Goal: Navigation & Orientation: Find specific page/section

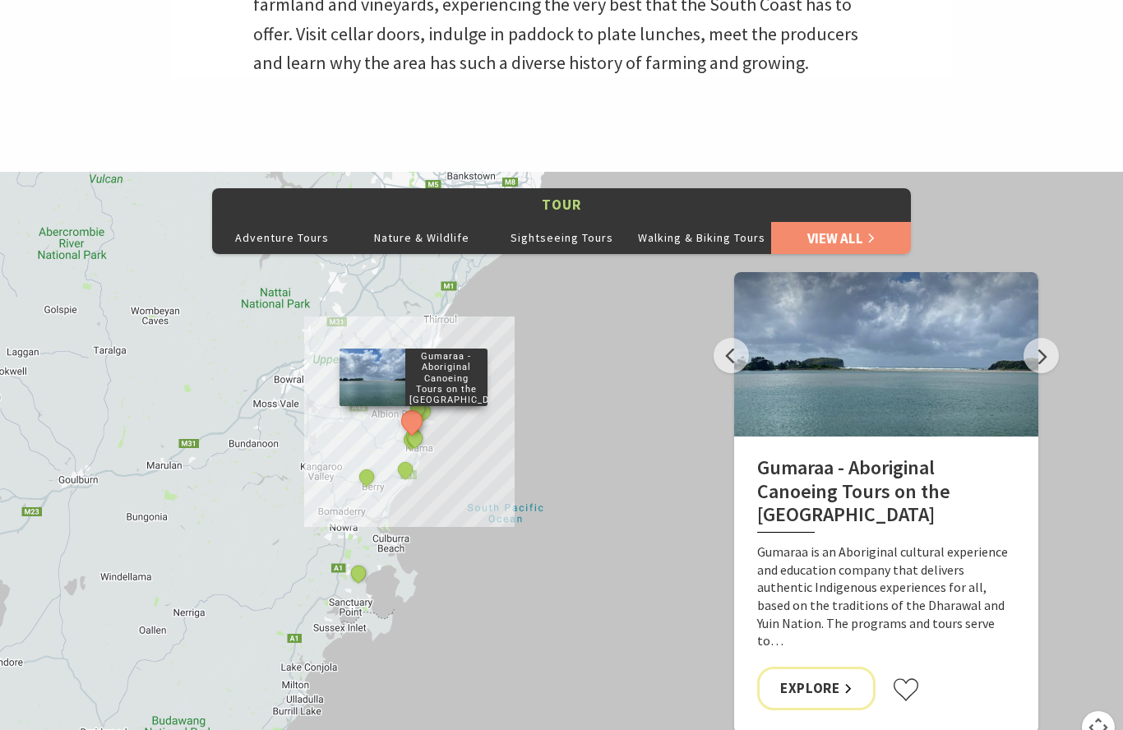
scroll to position [851, 0]
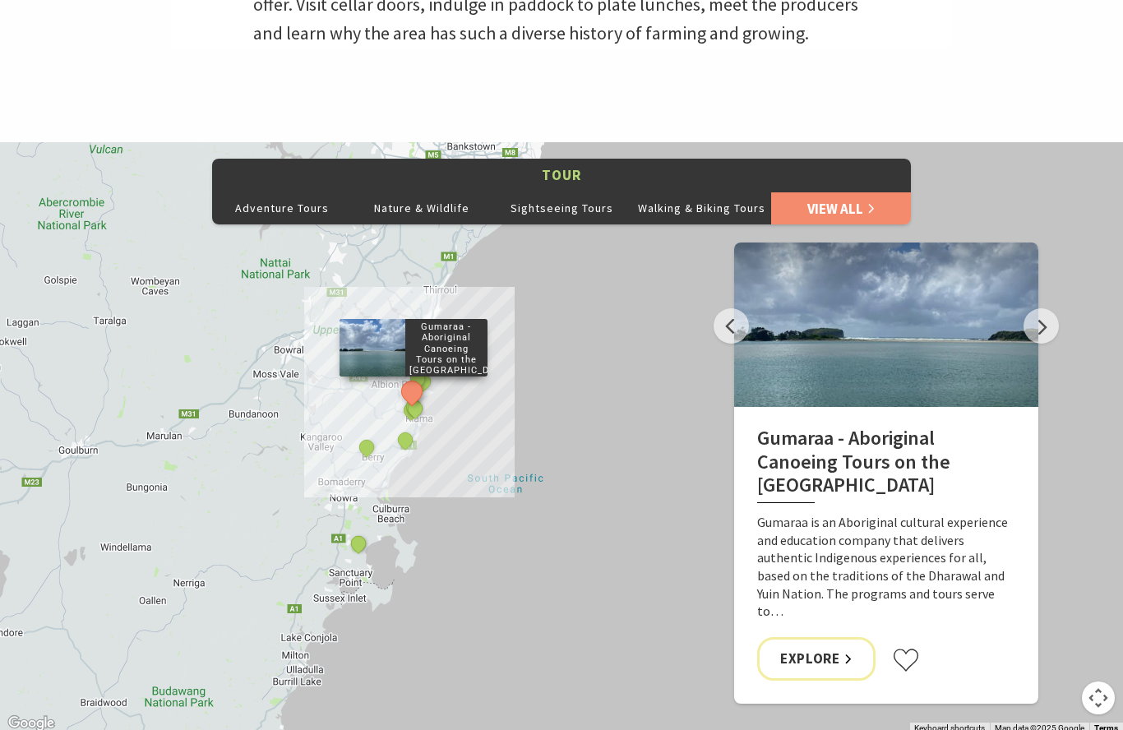
click at [613, 225] on button "Sightseeing Tours" at bounding box center [562, 208] width 140 height 33
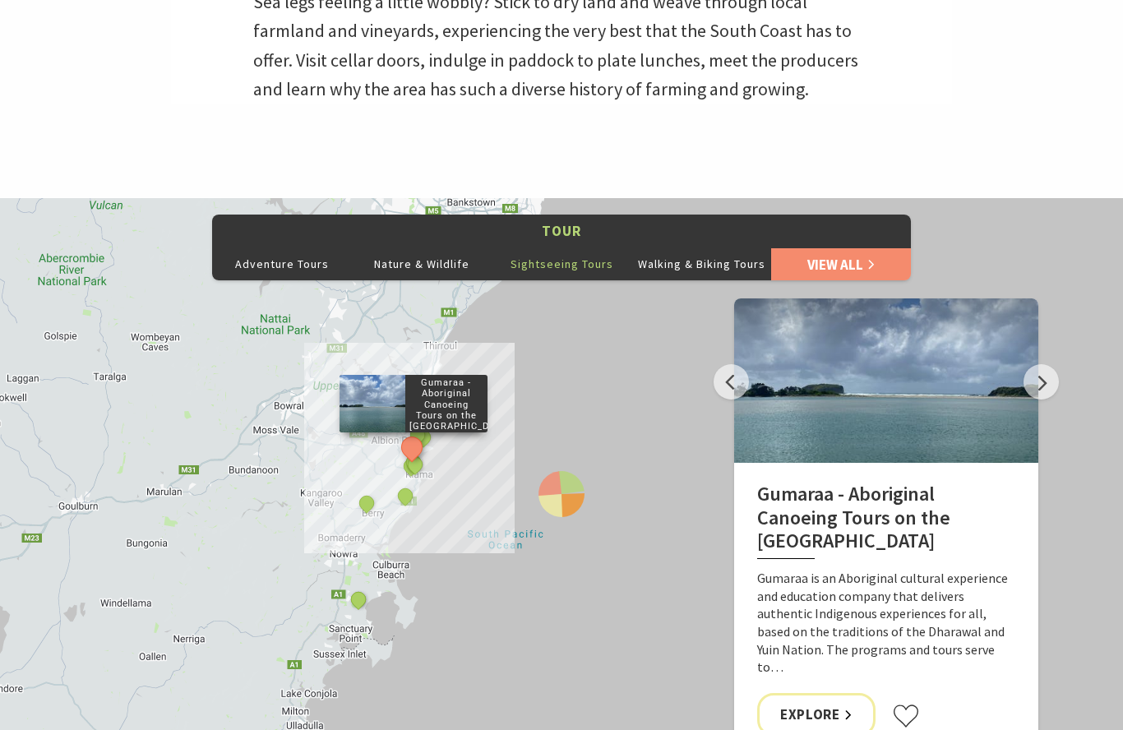
scroll to position [810, 0]
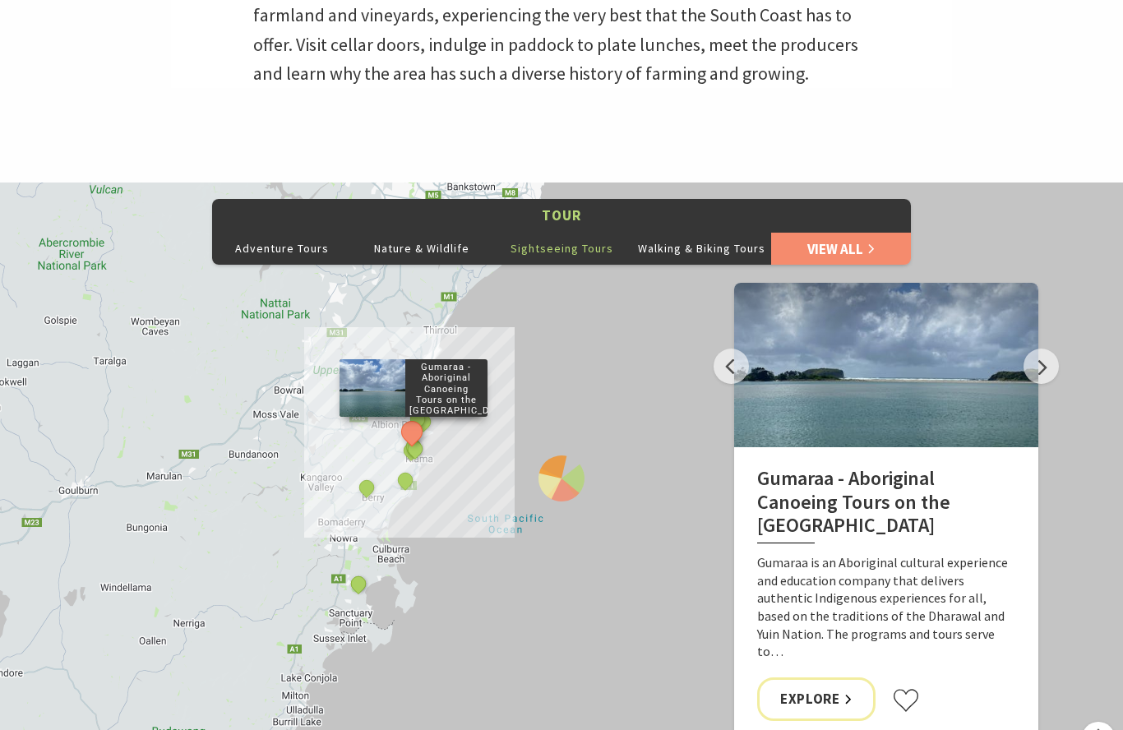
click at [1041, 385] on button "Next" at bounding box center [1040, 366] width 35 height 35
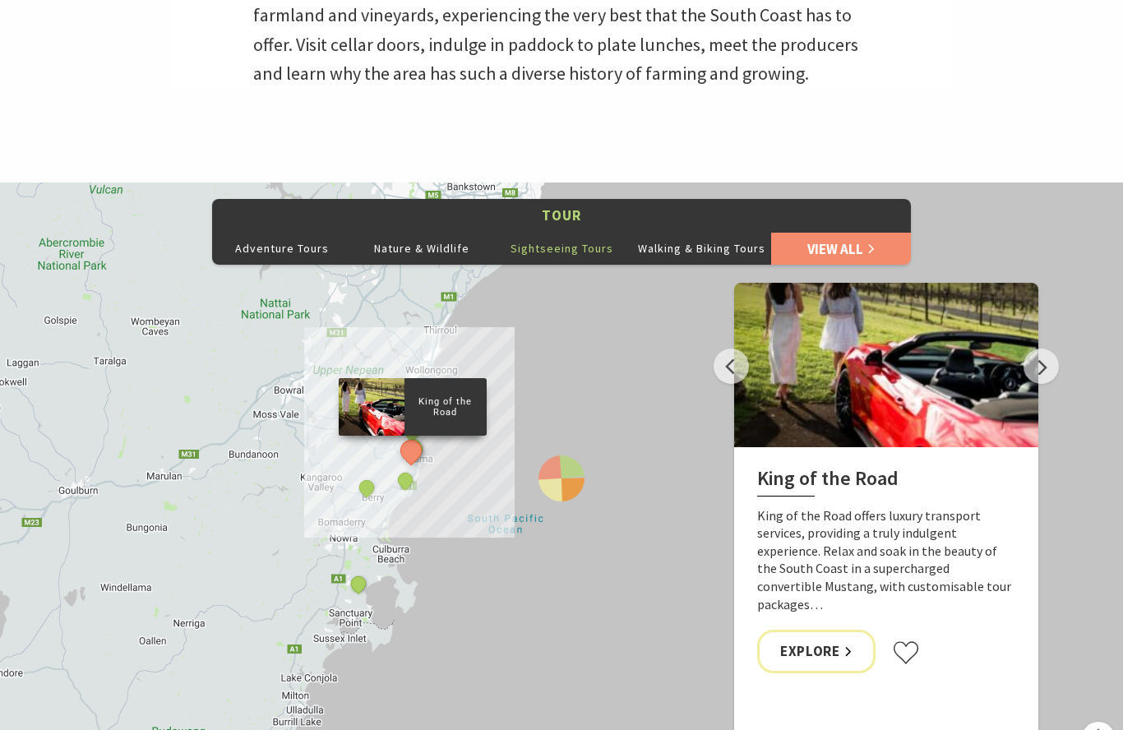
click at [1039, 384] on button "Next" at bounding box center [1040, 365] width 35 height 35
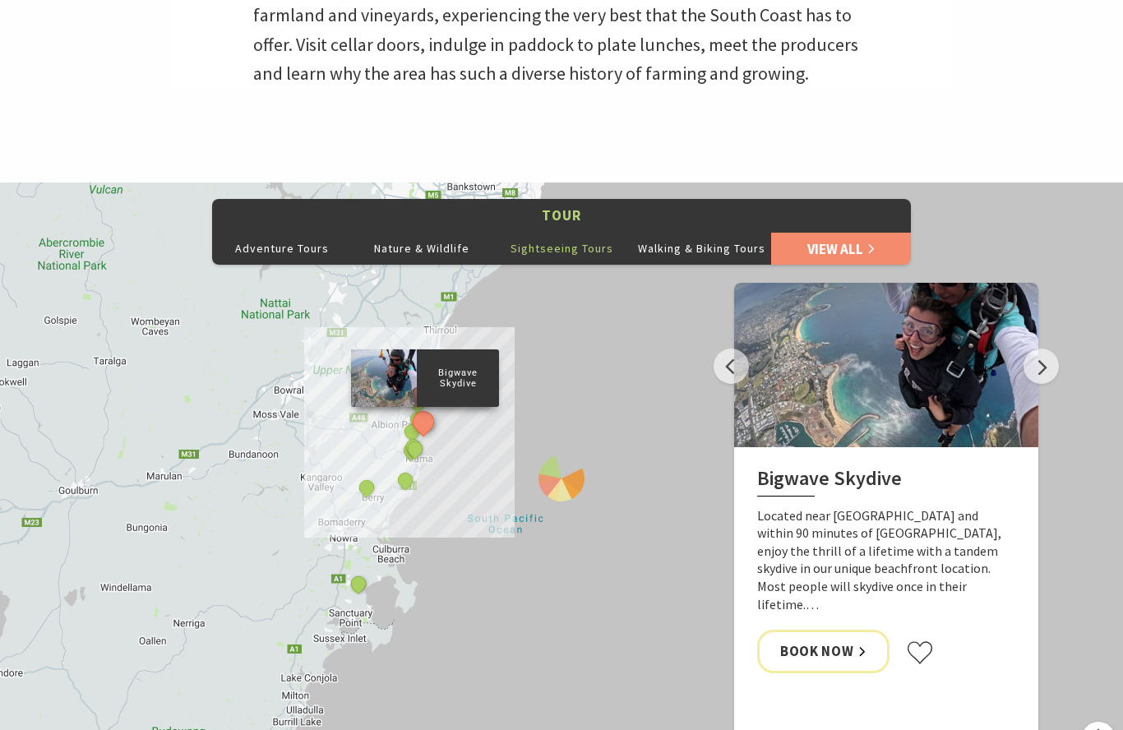
click at [1045, 384] on button "Next" at bounding box center [1040, 365] width 35 height 35
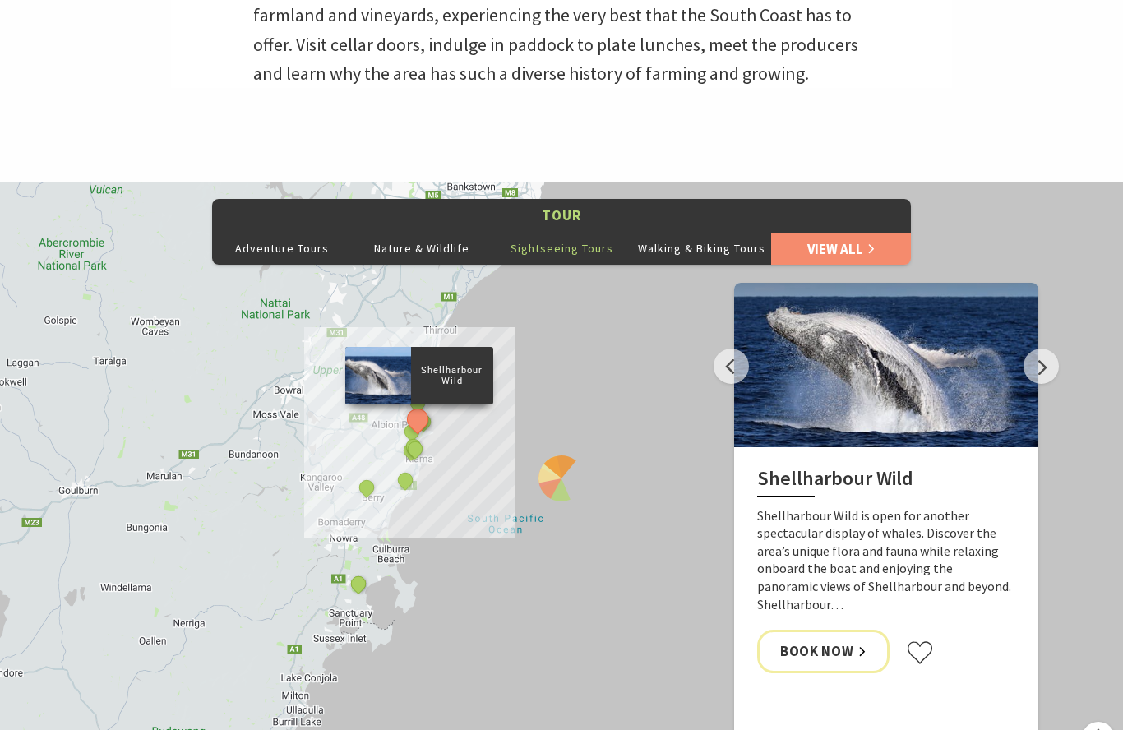
click at [1045, 384] on button "Next" at bounding box center [1040, 365] width 35 height 35
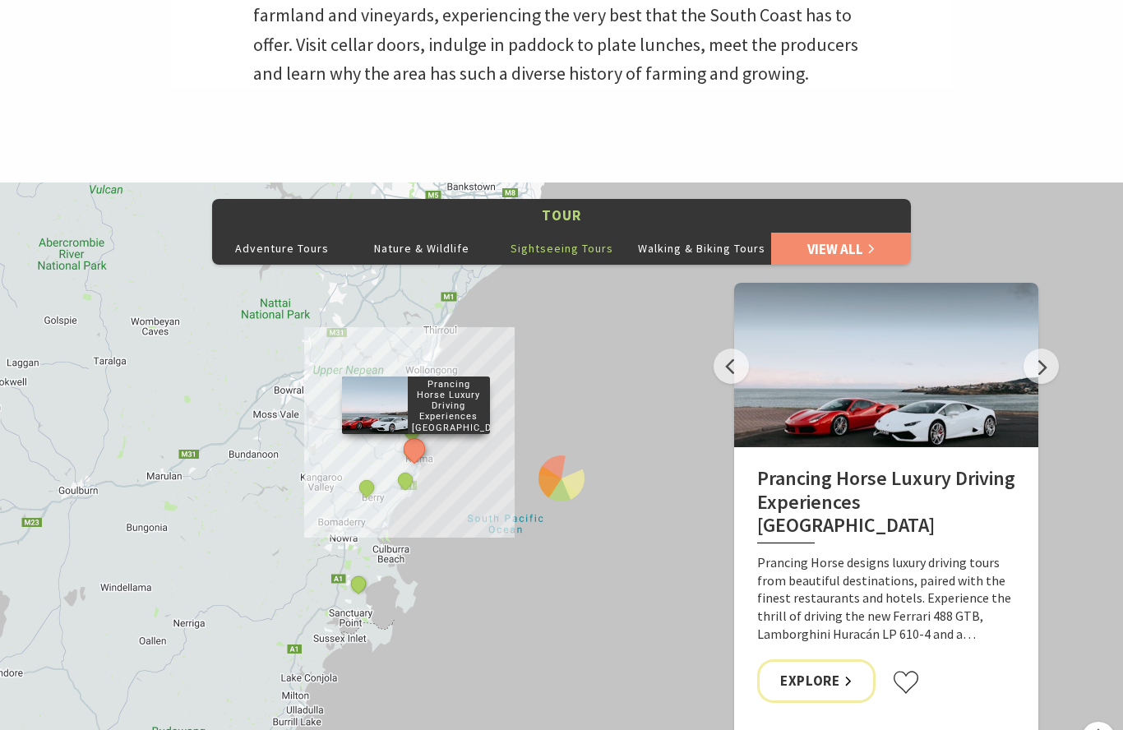
click at [1049, 384] on button "Next" at bounding box center [1040, 365] width 35 height 35
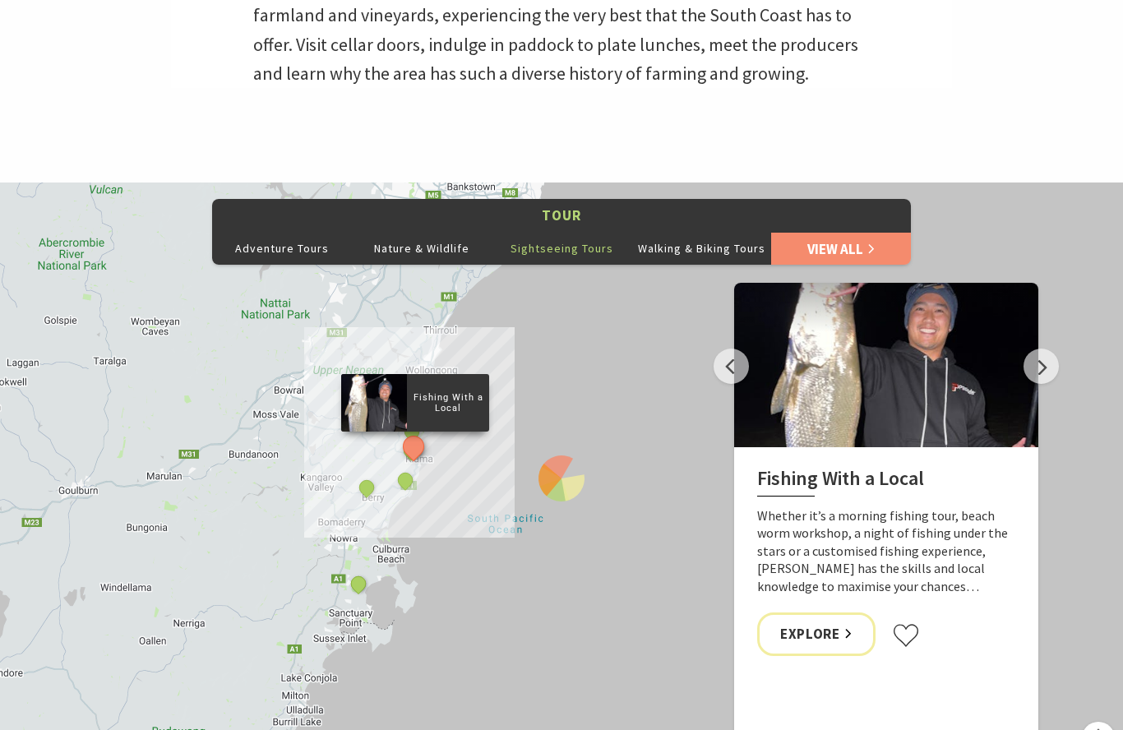
click at [1048, 384] on button "Next" at bounding box center [1040, 365] width 35 height 35
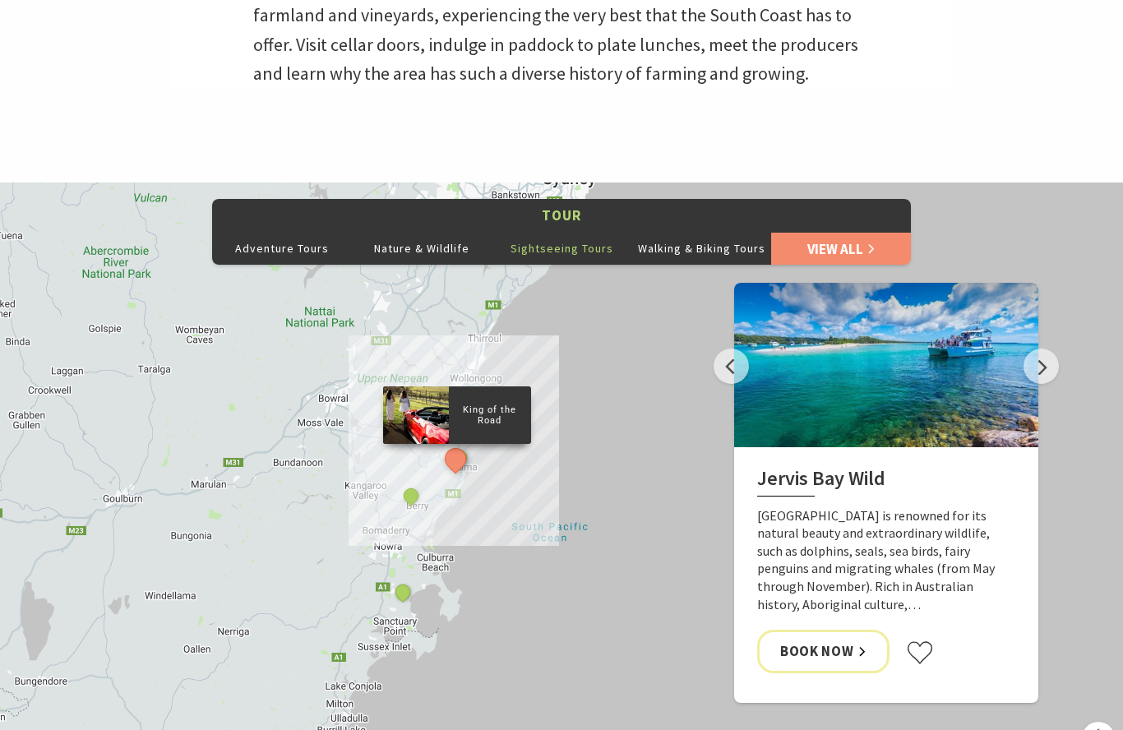
click at [848, 265] on link "View All" at bounding box center [841, 248] width 140 height 33
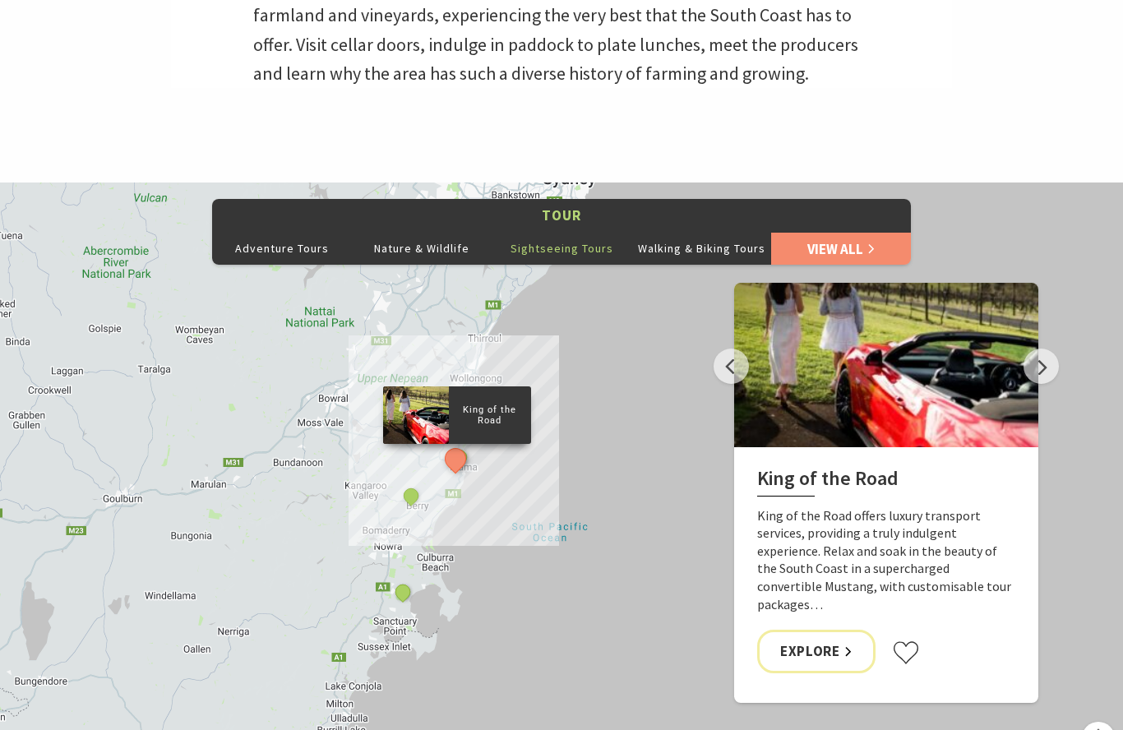
scroll to position [883, 0]
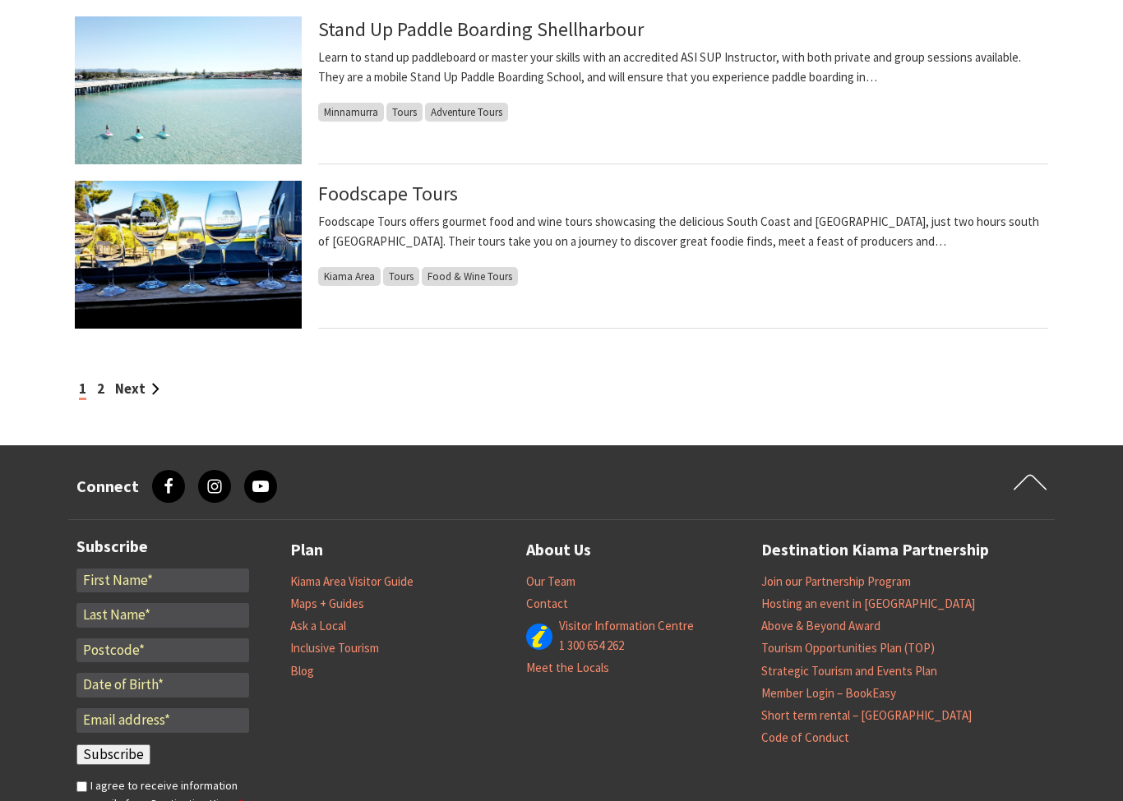
scroll to position [1921, 0]
